Goal: Information Seeking & Learning: Learn about a topic

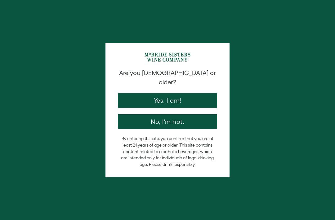
click at [172, 95] on button "Yes, I am!" at bounding box center [167, 100] width 99 height 15
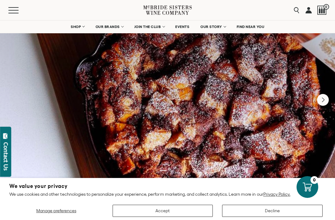
click at [10, 200] on div "We value your privacy We use cookies and other technologies to personalize your…" at bounding box center [167, 199] width 317 height 36
click at [44, 201] on div "Manage preferences Accept Decline" at bounding box center [167, 208] width 317 height 17
click at [77, 215] on button "Manage preferences" at bounding box center [56, 210] width 94 height 12
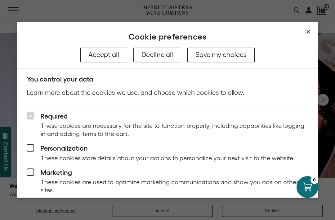
click at [306, 32] on button "Close dialog" at bounding box center [308, 31] width 7 height 7
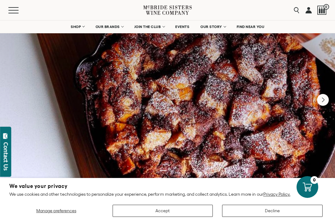
click at [266, 207] on button "Decline" at bounding box center [272, 210] width 101 height 12
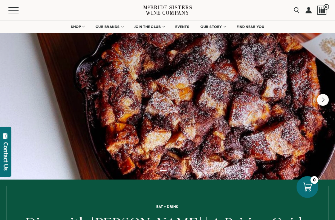
click at [320, 102] on icon "Next" at bounding box center [323, 100] width 12 height 12
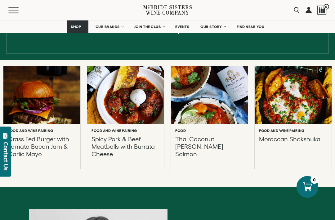
scroll to position [240, 0]
click at [33, 107] on div at bounding box center [41, 95] width 77 height 58
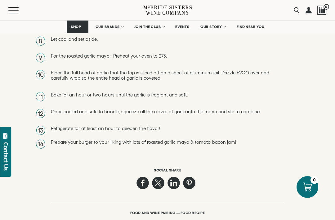
scroll to position [800, 0]
